Goal: Task Accomplishment & Management: Complete application form

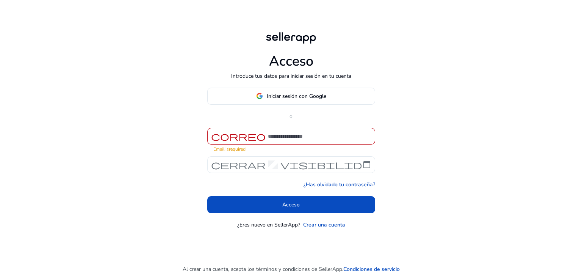
click at [327, 164] on font "visibilidad" at bounding box center [325, 164] width 91 height 11
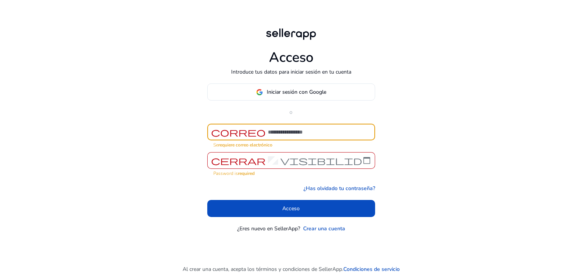
click at [287, 136] on input at bounding box center [318, 132] width 101 height 8
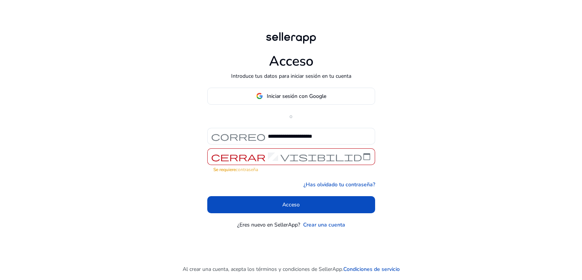
click at [313, 152] on font "visibilidad" at bounding box center [325, 156] width 91 height 11
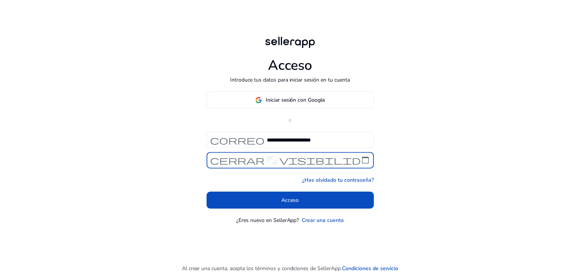
scroll to position [0, 15]
click button "Acceso" at bounding box center [291, 200] width 168 height 17
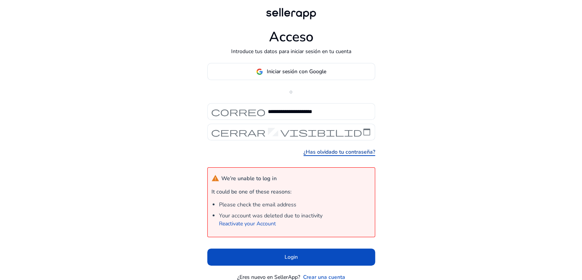
scroll to position [0, 0]
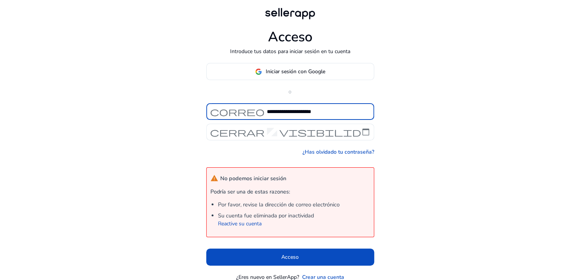
click at [301, 113] on input "**********" at bounding box center [317, 111] width 101 height 8
type input "**********"
click button "Acceso" at bounding box center [290, 256] width 168 height 17
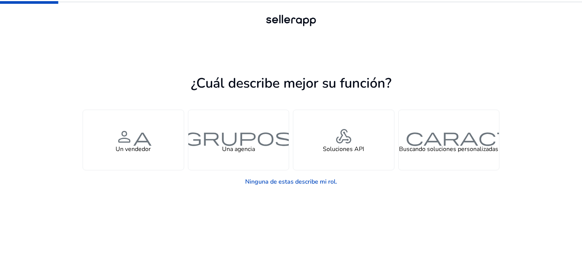
click at [431, 75] on app-seller-type "¿Cuál describe mejor su función? Gestiona su propia marca o tienda y busca info…" at bounding box center [291, 176] width 417 height 208
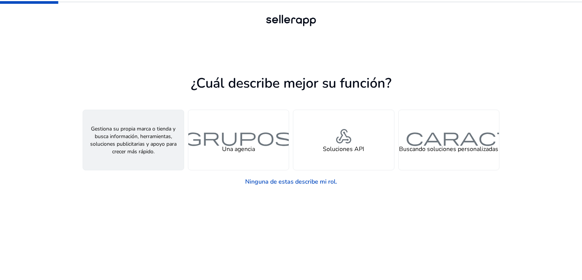
click at [150, 150] on font "Un vendedor" at bounding box center [133, 149] width 35 height 8
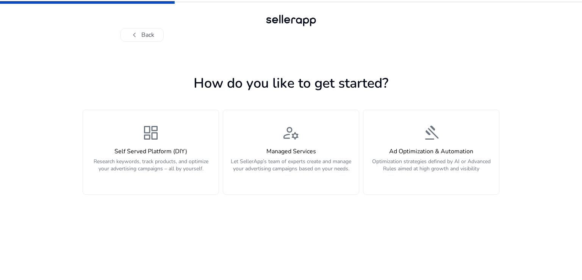
click at [292, 44] on div "How do you like to get started? dashboard Self Served Platform (DIY) Research k…" at bounding box center [291, 161] width 417 height 238
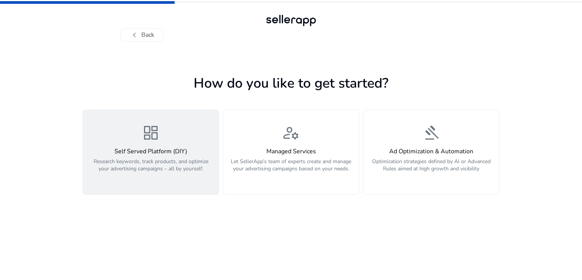
click at [140, 173] on p "Research keywords, track products, and optimize your advertising campaigns – al…" at bounding box center [151, 169] width 127 height 23
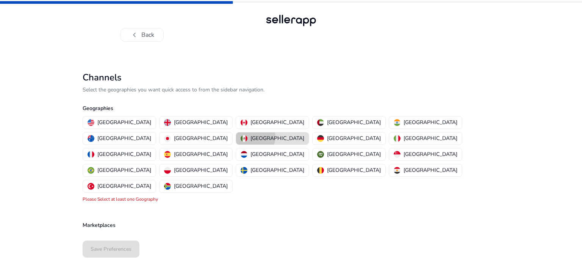
click at [304, 134] on p "[GEOGRAPHIC_DATA]" at bounding box center [277, 138] width 54 height 8
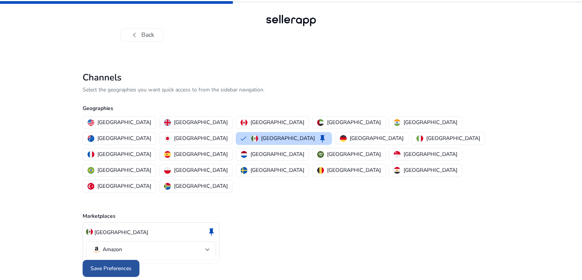
click at [103, 264] on span "Save Preferences" at bounding box center [111, 268] width 41 height 8
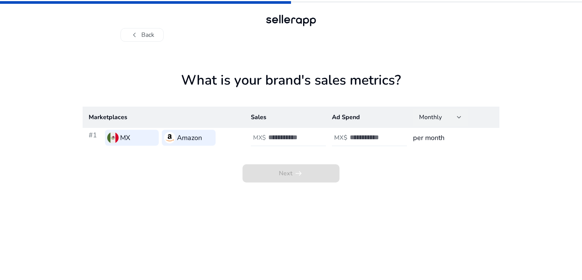
click at [461, 120] on div at bounding box center [459, 117] width 5 height 9
click at [461, 120] on div at bounding box center [291, 140] width 582 height 280
click at [285, 137] on input "number" at bounding box center [293, 137] width 51 height 8
type input "***"
click at [358, 135] on input "number" at bounding box center [375, 137] width 51 height 8
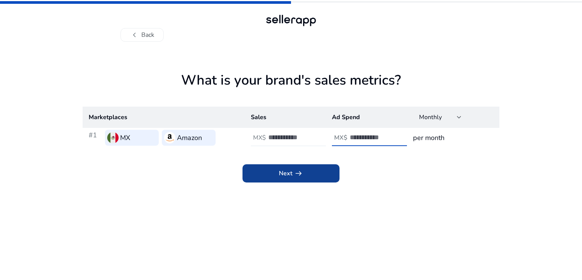
type input "****"
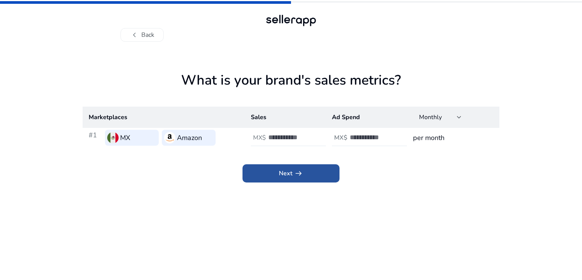
click at [325, 178] on span at bounding box center [290, 173] width 97 height 18
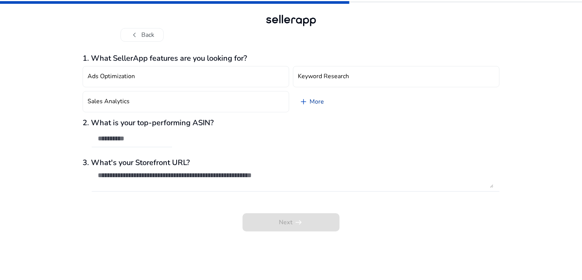
click at [316, 104] on link "add More" at bounding box center [311, 101] width 37 height 21
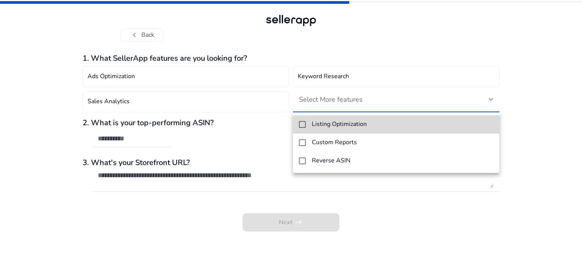
click at [369, 128] on mat-option "Listing Optimization" at bounding box center [396, 124] width 206 height 18
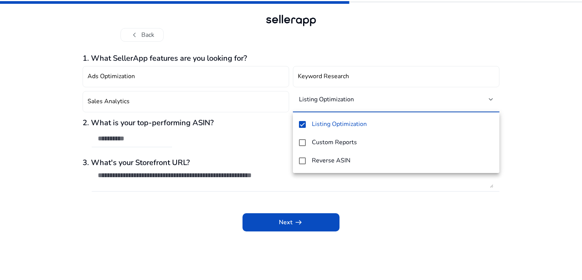
click at [369, 228] on div at bounding box center [291, 140] width 582 height 280
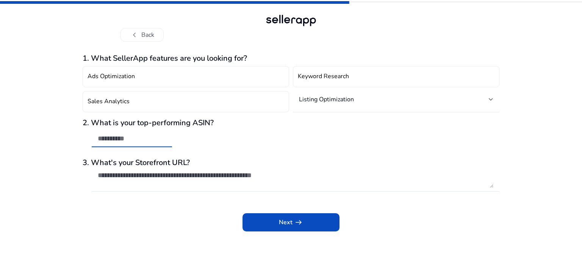
click at [131, 140] on input "text" at bounding box center [132, 138] width 68 height 8
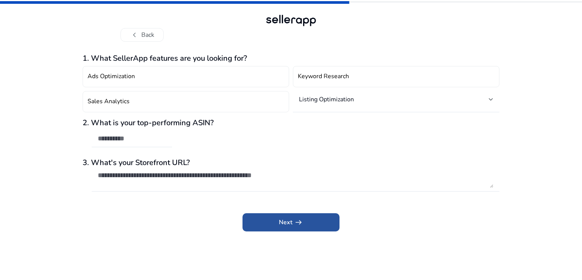
click at [273, 230] on span at bounding box center [290, 222] width 97 height 18
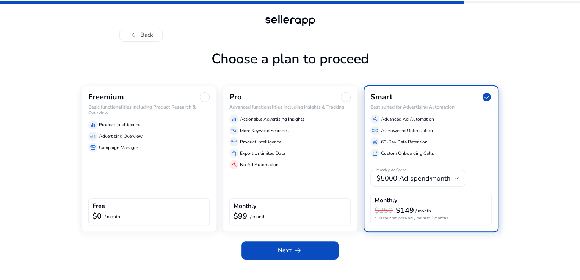
click at [190, 193] on div "Freemium Basic functionalities including Product Research & Overview equalizer …" at bounding box center [148, 158] width 135 height 147
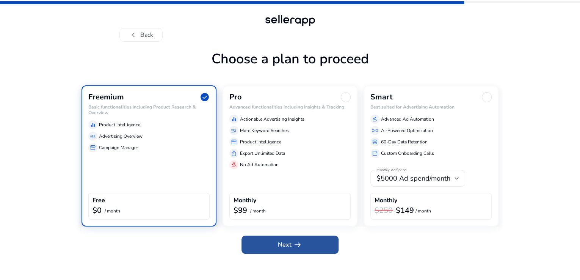
click at [280, 249] on span "Next arrow_right_alt" at bounding box center [290, 244] width 24 height 9
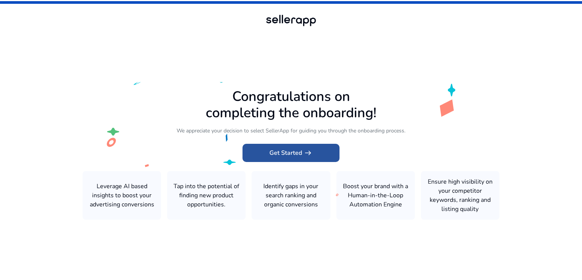
click at [293, 156] on span "Get Started arrow_right_alt" at bounding box center [290, 152] width 43 height 9
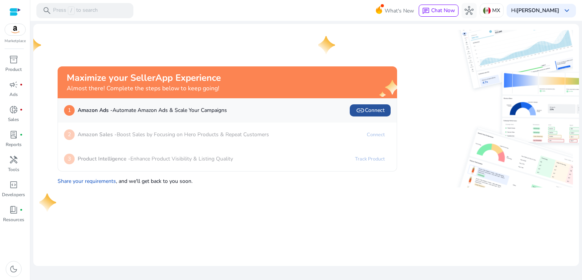
click at [370, 105] on span at bounding box center [370, 110] width 41 height 18
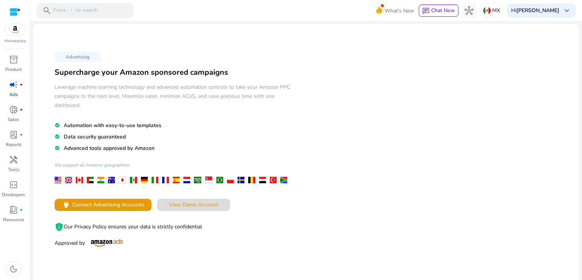
click at [203, 206] on span "View Demo Account" at bounding box center [193, 204] width 49 height 8
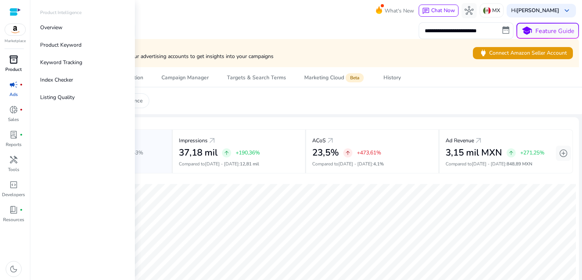
click at [6, 64] on div "inventory_2" at bounding box center [13, 59] width 21 height 12
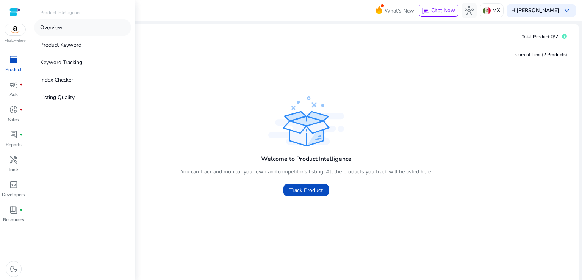
click at [73, 26] on link "Overview" at bounding box center [82, 27] width 97 height 17
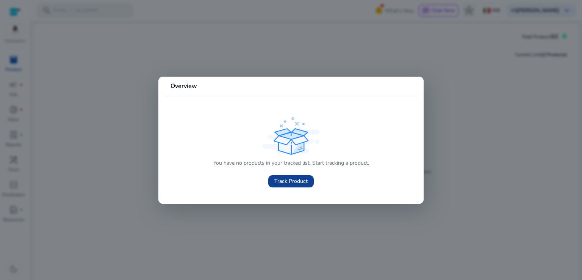
click at [282, 185] on span at bounding box center [290, 181] width 45 height 18
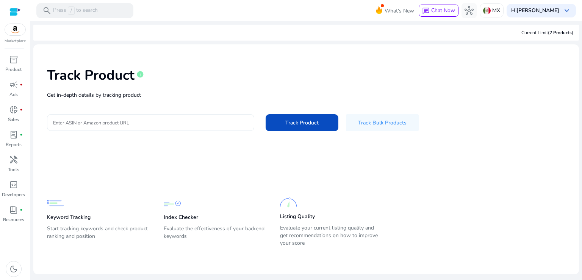
click at [115, 97] on p "Get in-depth details by tracking product" at bounding box center [306, 95] width 518 height 8
click at [120, 117] on div at bounding box center [150, 122] width 195 height 17
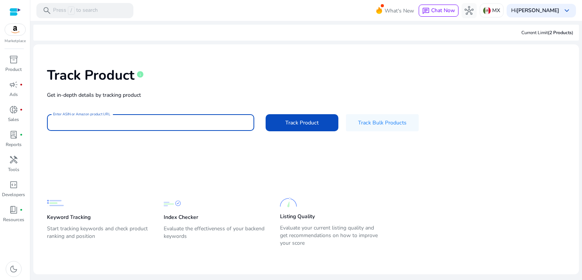
paste input "**********"
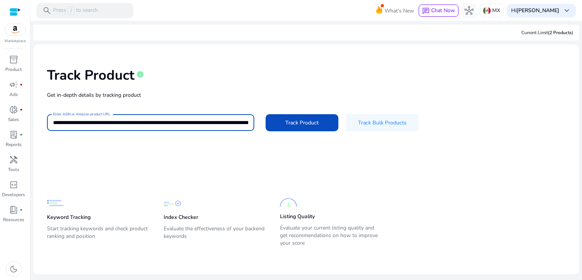
scroll to position [0, 191]
type input "**********"
click at [266, 114] on button "Track Product" at bounding box center [302, 122] width 73 height 17
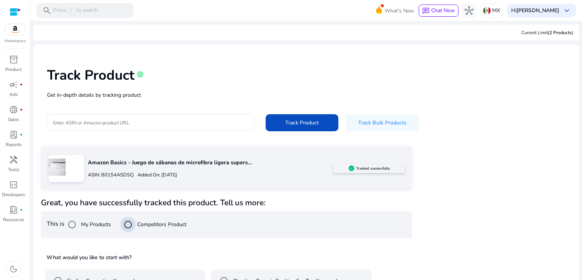
scroll to position [52, 0]
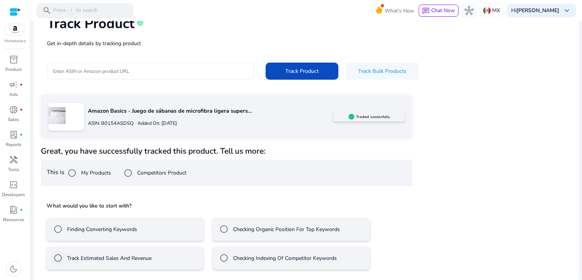
click at [120, 255] on label "Track Estimated Sales And Revenue" at bounding box center [109, 258] width 86 height 8
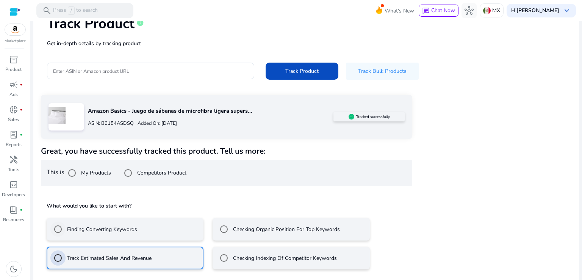
scroll to position [85, 0]
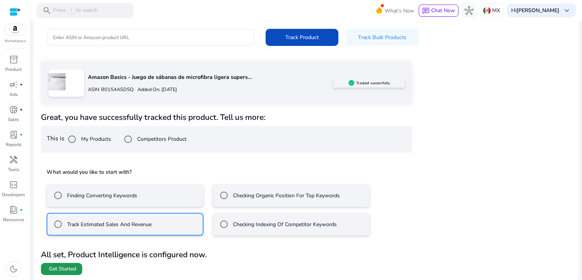
click at [77, 267] on span at bounding box center [61, 268] width 41 height 18
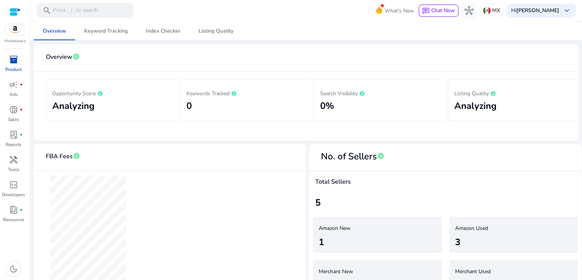
scroll to position [108, 0]
